Goal: Navigation & Orientation: Find specific page/section

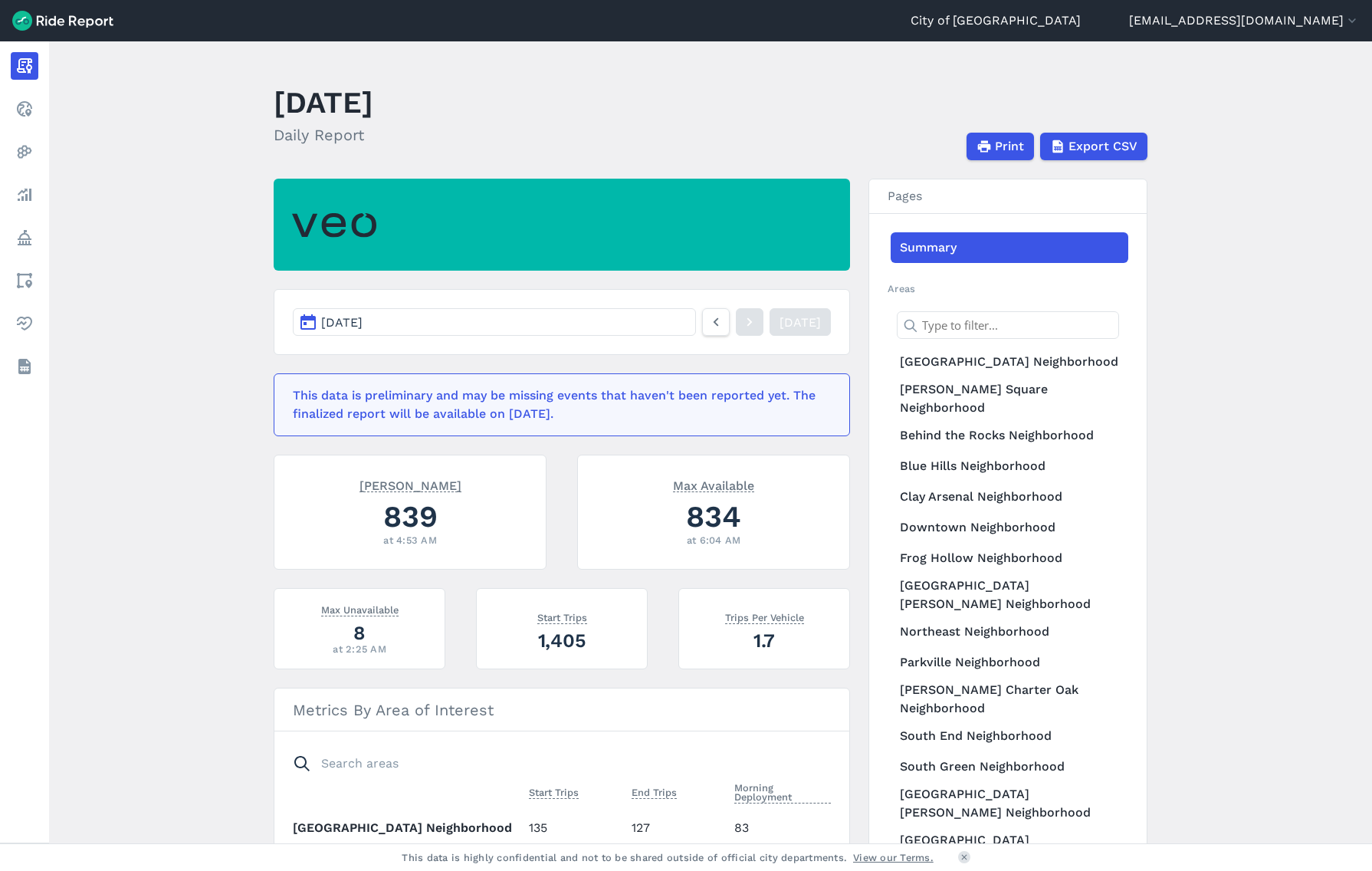
click at [38, 116] on link "Realtime" at bounding box center [24, 108] width 27 height 27
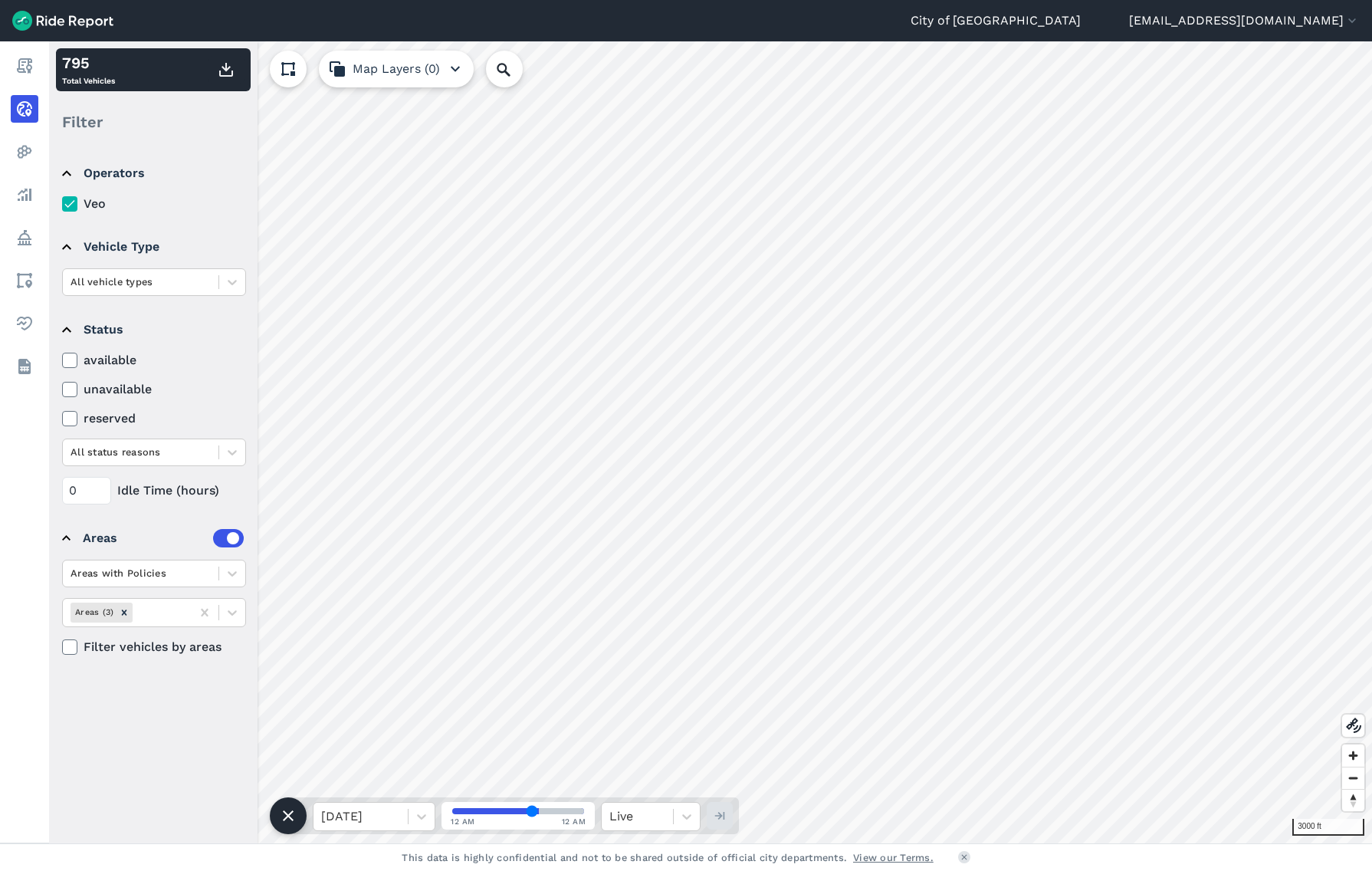
click at [38, 159] on link "Heatmaps" at bounding box center [24, 151] width 27 height 27
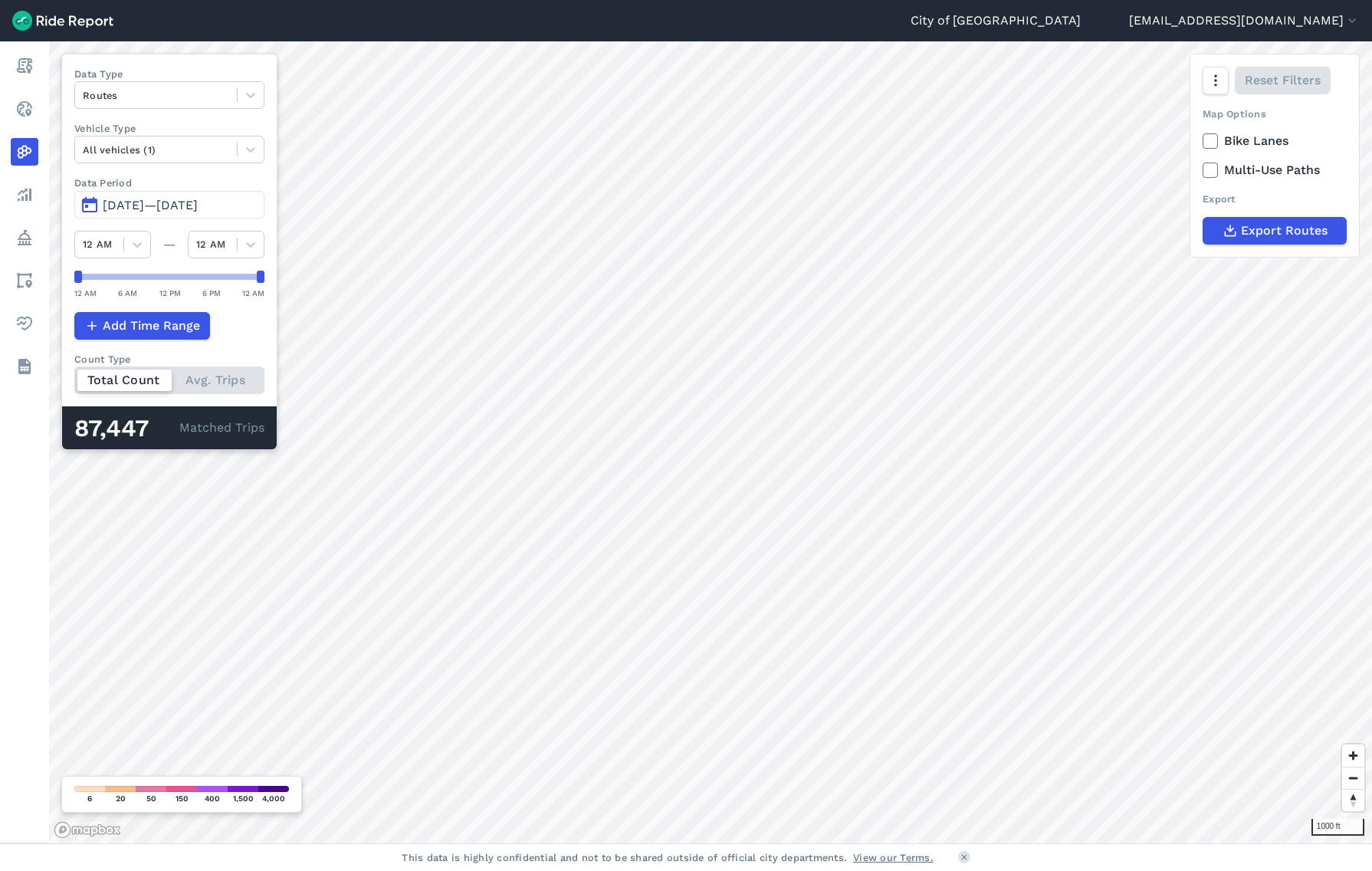
click at [38, 107] on link "Realtime" at bounding box center [24, 108] width 27 height 27
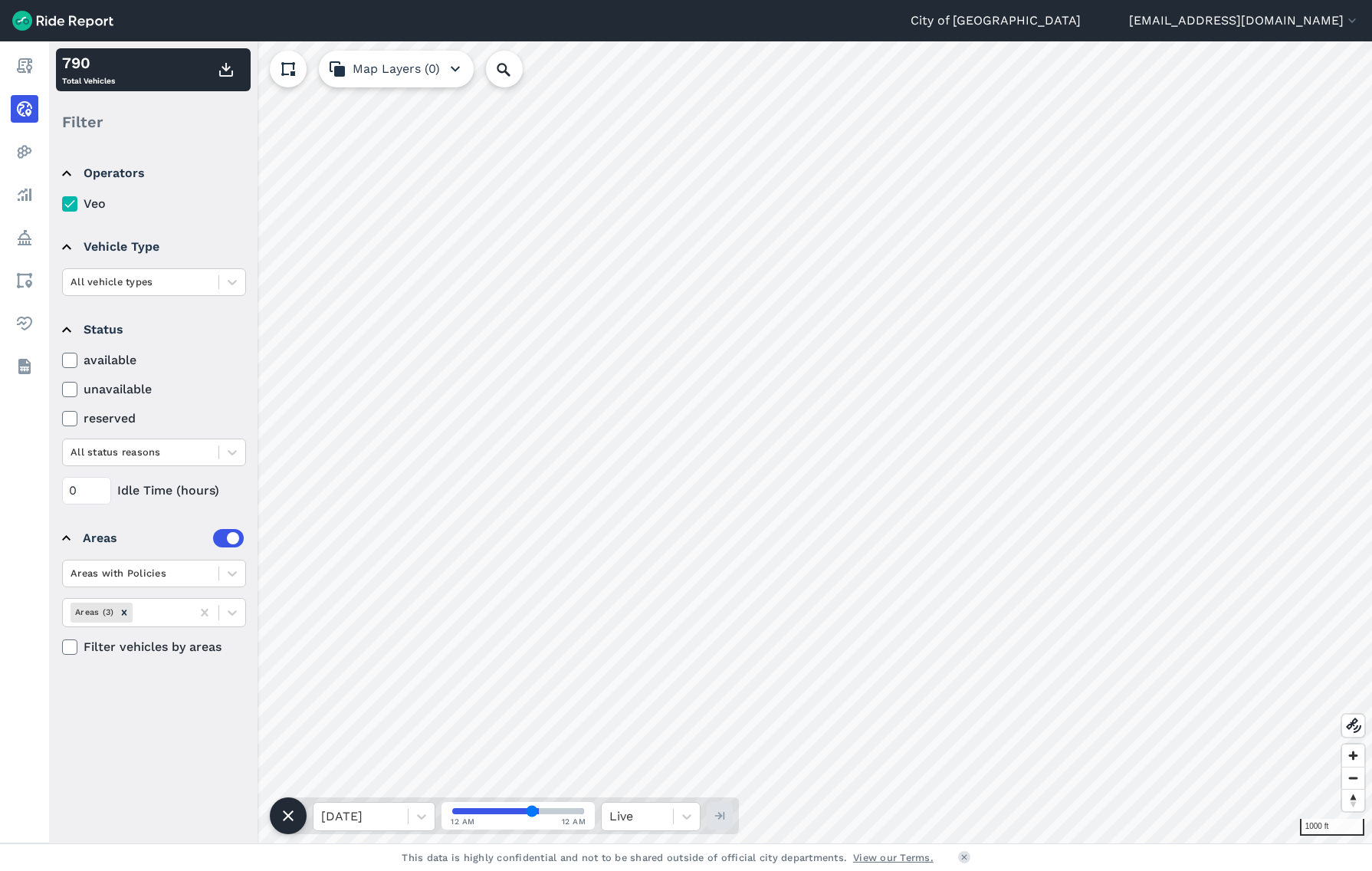
click at [684, 0] on html "City of [GEOGRAPHIC_DATA] [EMAIL_ADDRESS][DOMAIN_NAME] Settings Terms Sign Out …" at bounding box center [686, 436] width 1372 height 871
